Goal: Find specific page/section: Find specific page/section

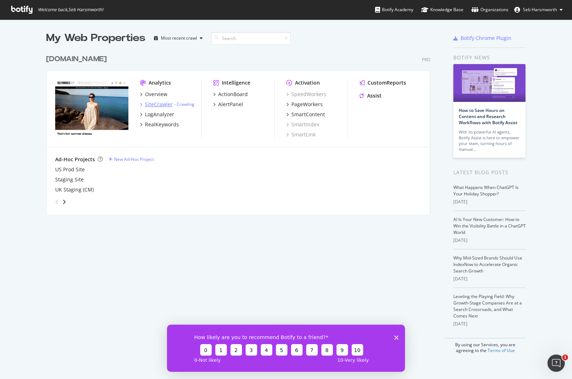
click at [161, 104] on div "SiteCrawler" at bounding box center [159, 104] width 28 height 7
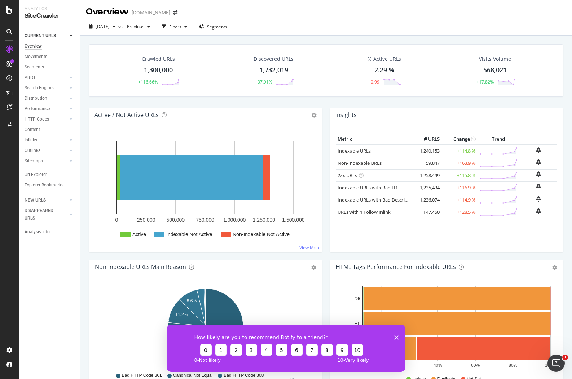
click at [395, 338] on polygon "Close survey" at bounding box center [396, 338] width 4 height 4
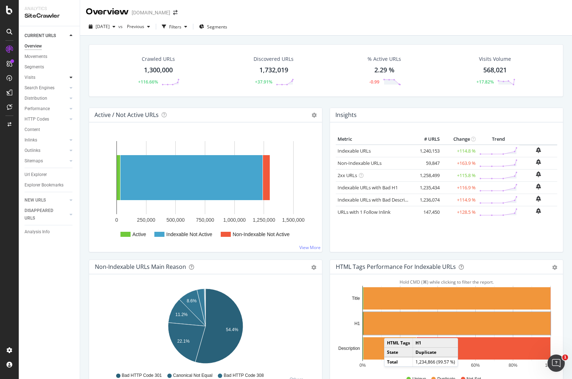
click at [72, 79] on div at bounding box center [70, 77] width 7 height 7
click at [12, 65] on icon at bounding box center [9, 64] width 6 height 6
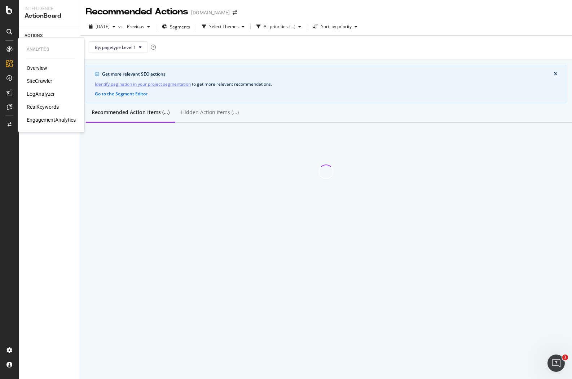
click at [12, 51] on icon at bounding box center [9, 49] width 6 height 6
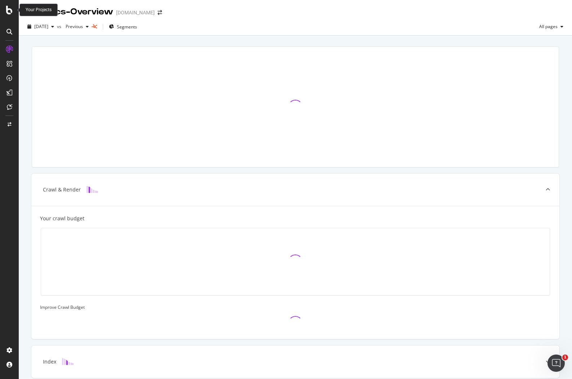
click at [11, 11] on icon at bounding box center [9, 10] width 6 height 9
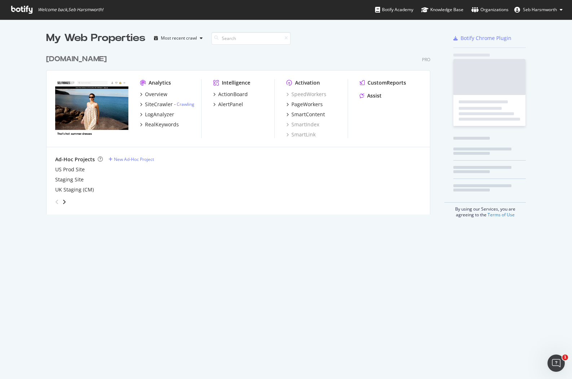
scroll to position [379, 572]
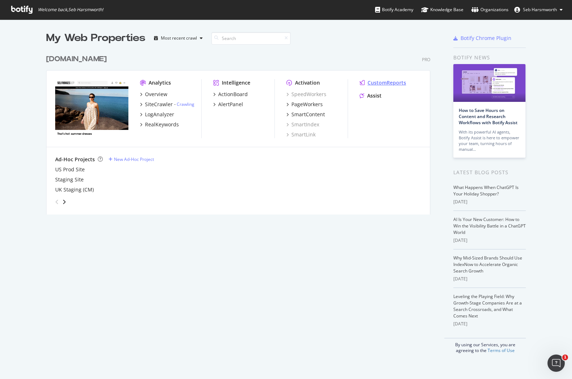
click at [395, 82] on div "CustomReports" at bounding box center [386, 82] width 39 height 7
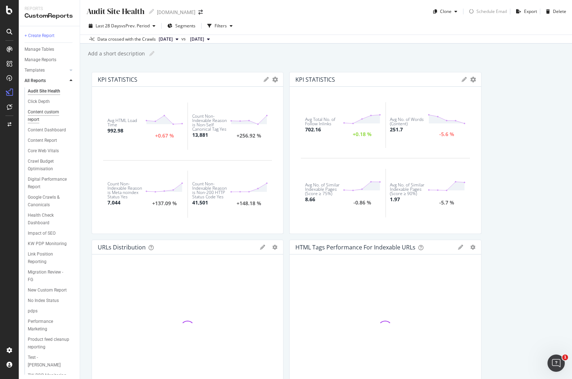
click at [39, 112] on div "Content custom report" at bounding box center [48, 115] width 40 height 15
